Goal: Check status: Check status

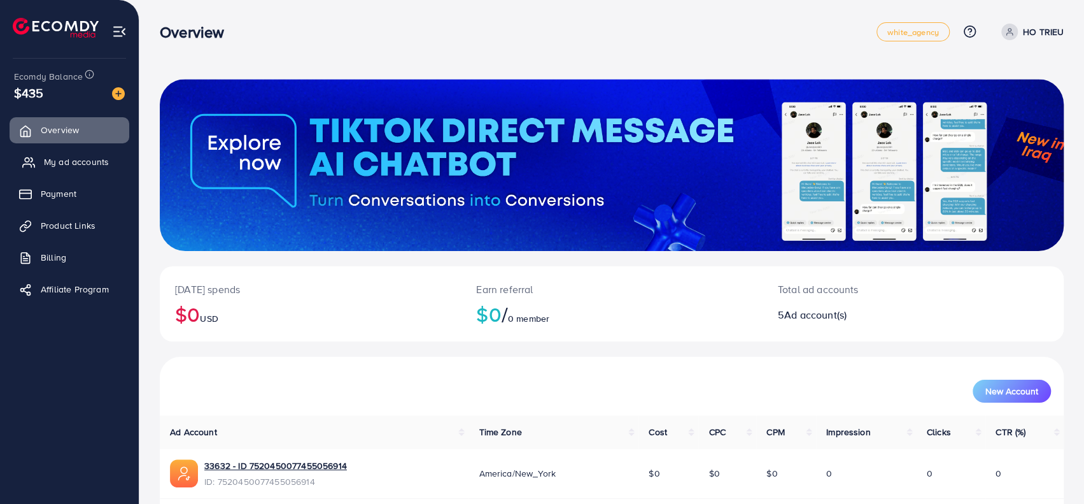
click at [53, 159] on span "My ad accounts" at bounding box center [76, 161] width 65 height 13
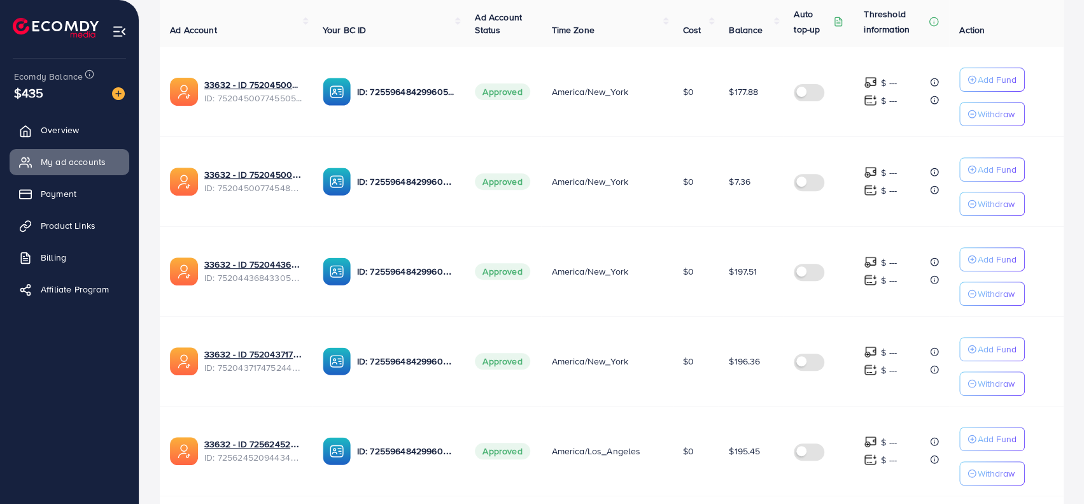
scroll to position [318, 0]
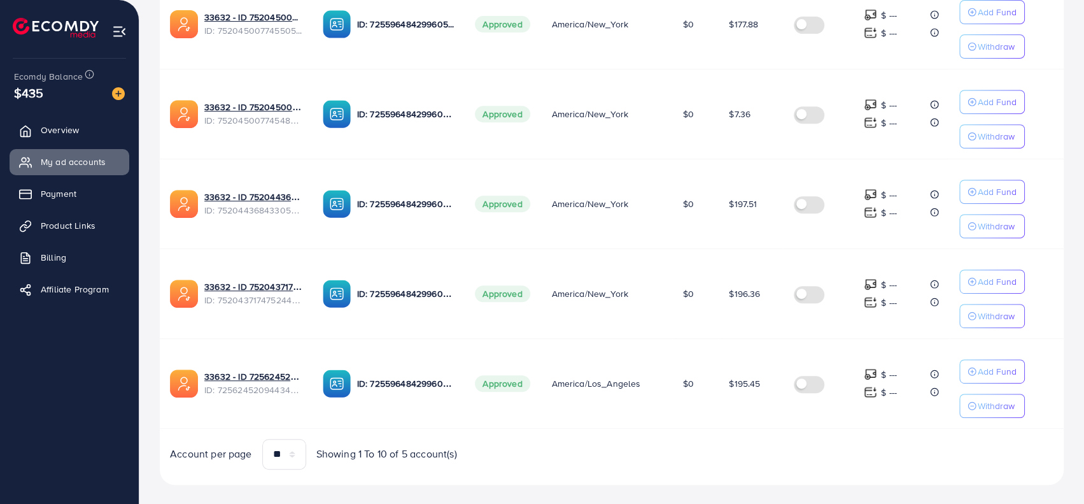
click at [698, 427] on div "Ad Account Your BC ID Ad Account Status Time Zone Cost Balance Auto top-up Thre…" at bounding box center [612, 199] width 904 height 541
click at [746, 377] on span "$195.45" at bounding box center [744, 383] width 31 height 13
drag, startPoint x: 746, startPoint y: 374, endPoint x: 724, endPoint y: 441, distance: 70.9
click at [746, 377] on span "$195.45" at bounding box center [744, 383] width 31 height 13
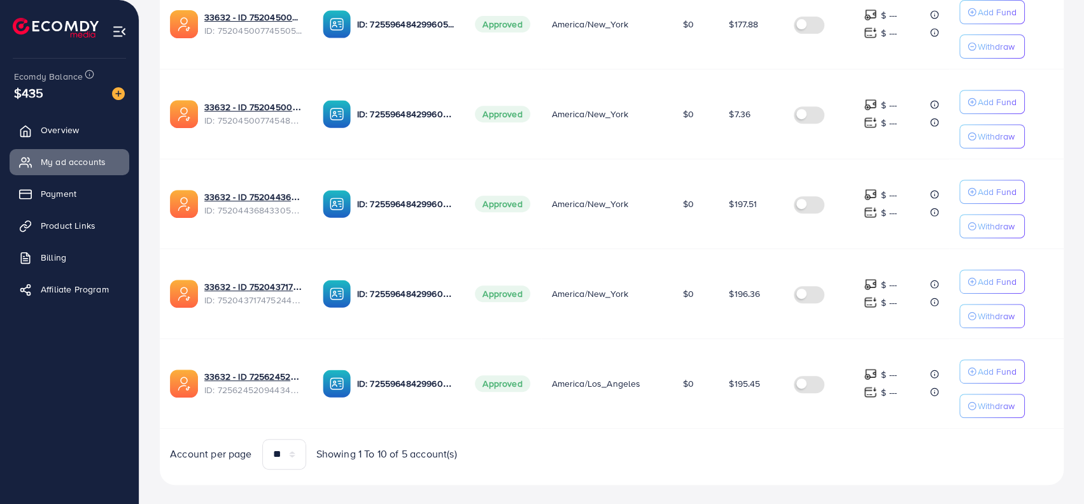
click at [724, 441] on div "Account per page ** ** ** *** Showing 1 To 10 of 5 account(s)" at bounding box center [612, 454] width 925 height 31
click at [78, 139] on link "Overview" at bounding box center [70, 129] width 120 height 25
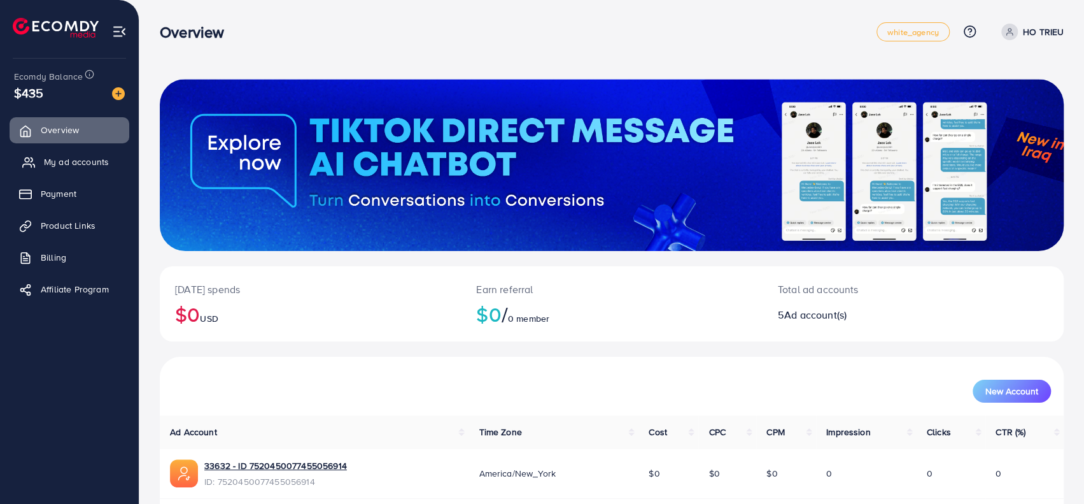
click at [65, 157] on span "My ad accounts" at bounding box center [76, 161] width 65 height 13
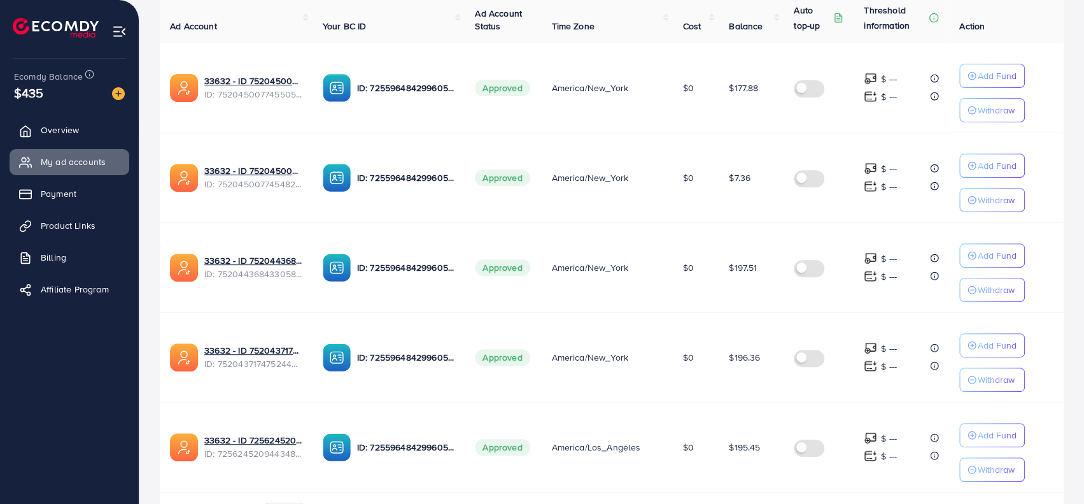
scroll to position [329, 0]
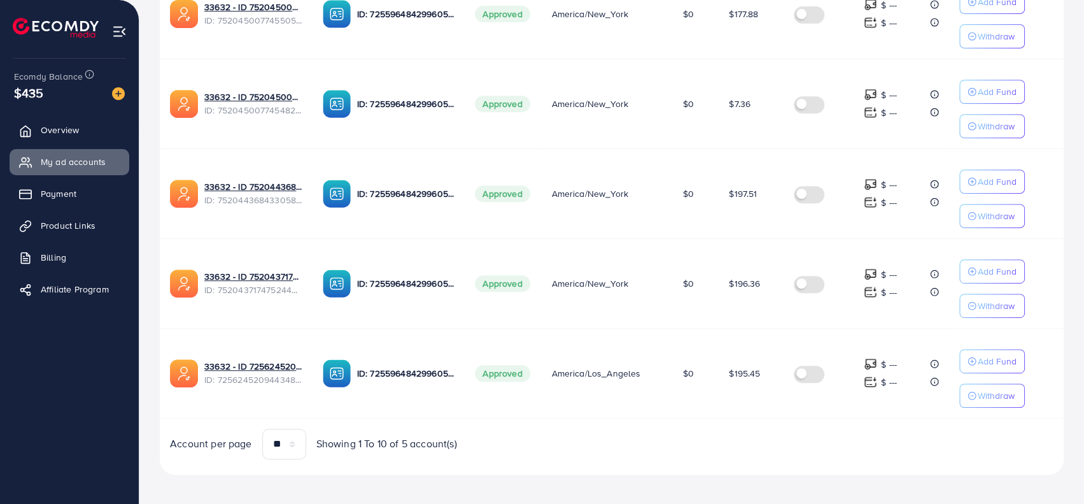
click at [684, 392] on td "$0" at bounding box center [696, 373] width 46 height 90
click at [248, 360] on link "33632 - ID 7256245209443483650" at bounding box center [253, 366] width 98 height 13
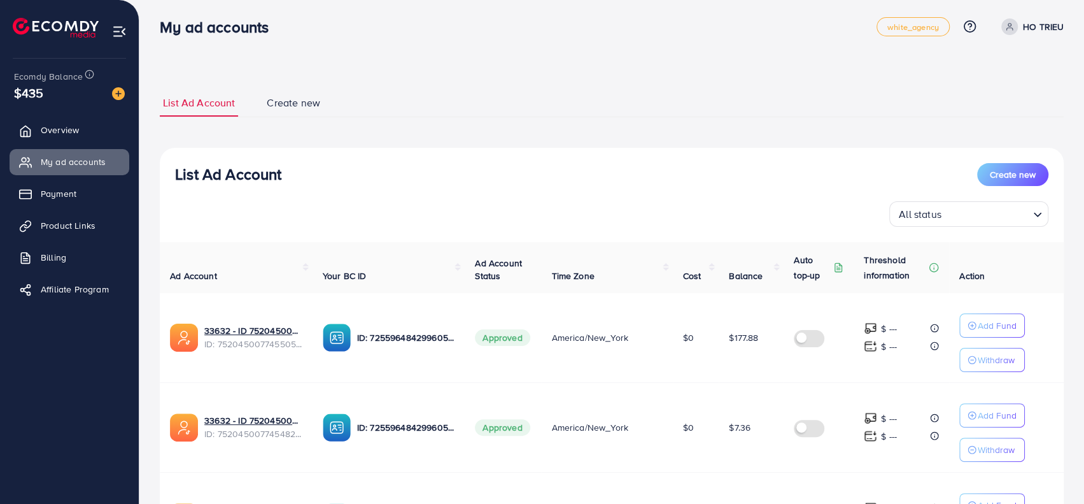
scroll to position [0, 0]
